Goal: Navigation & Orientation: Go to known website

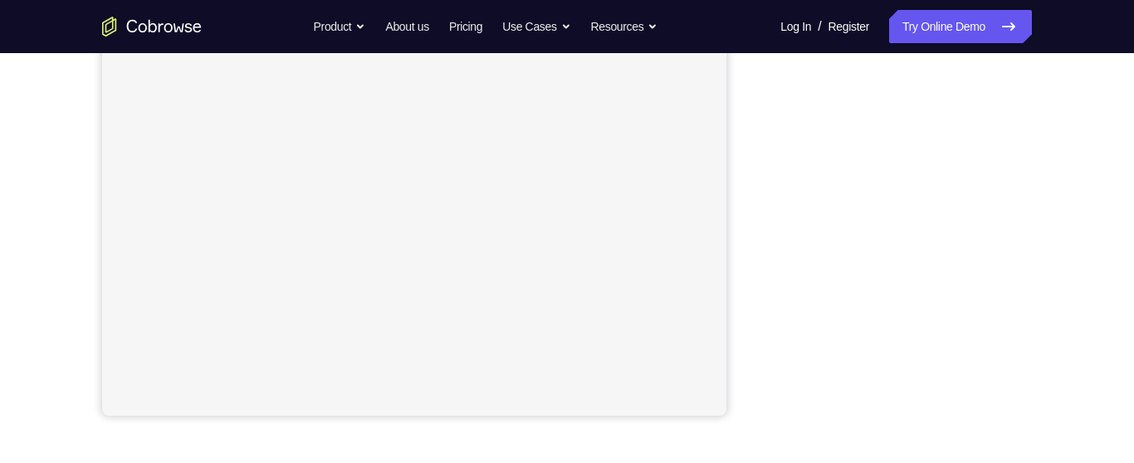
scroll to position [362, 0]
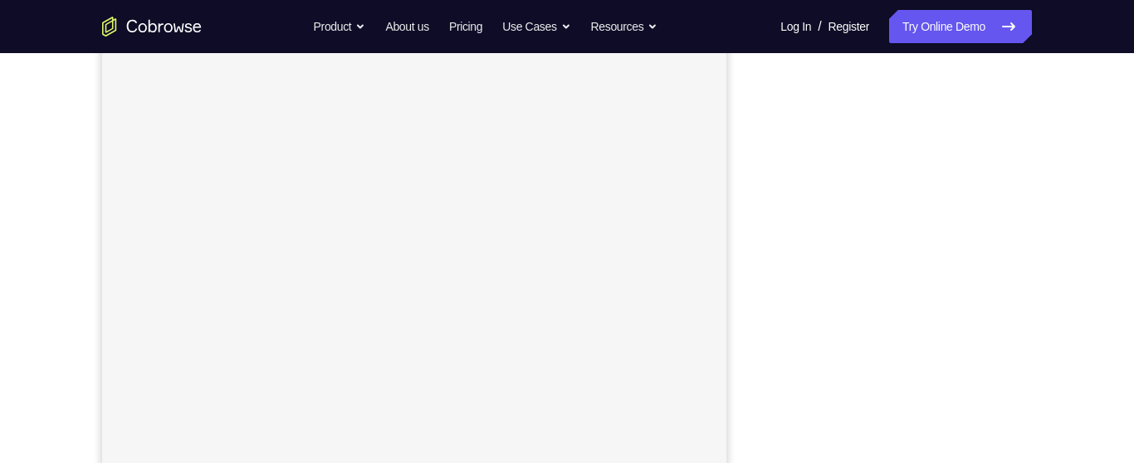
scroll to position [306, 0]
